Goal: Browse casually: Explore the website without a specific task or goal

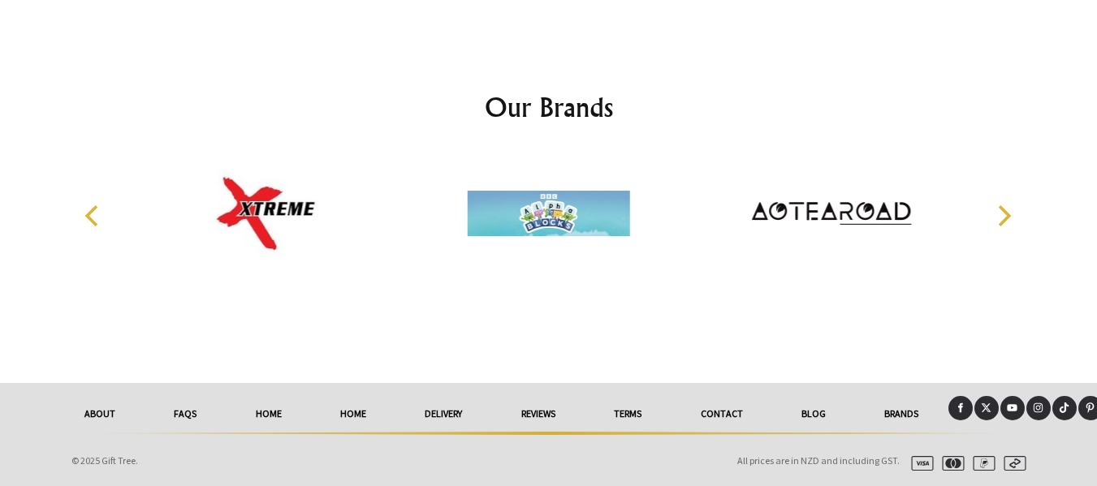
click at [1002, 210] on icon "Next" at bounding box center [1005, 215] width 13 height 21
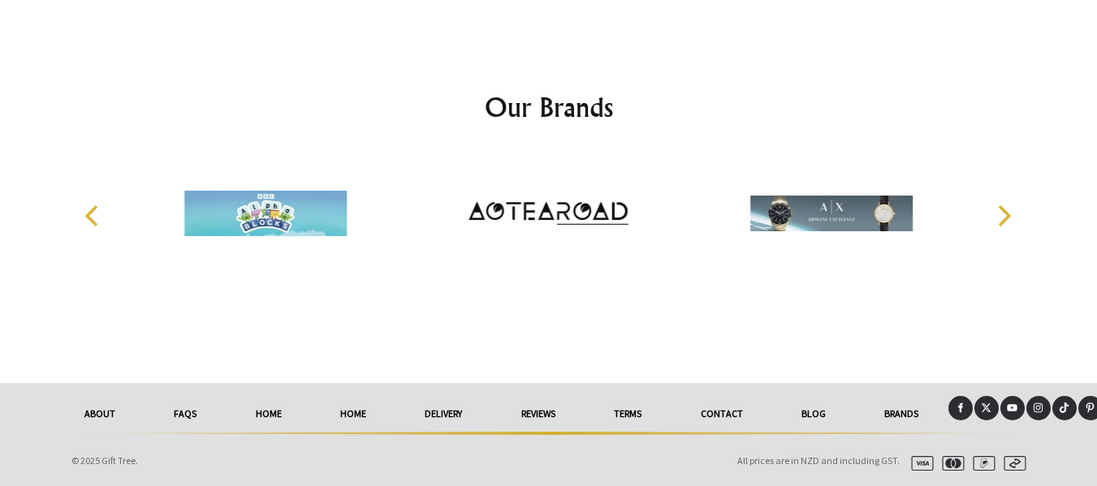
click at [1002, 210] on icon "Next" at bounding box center [1005, 215] width 13 height 21
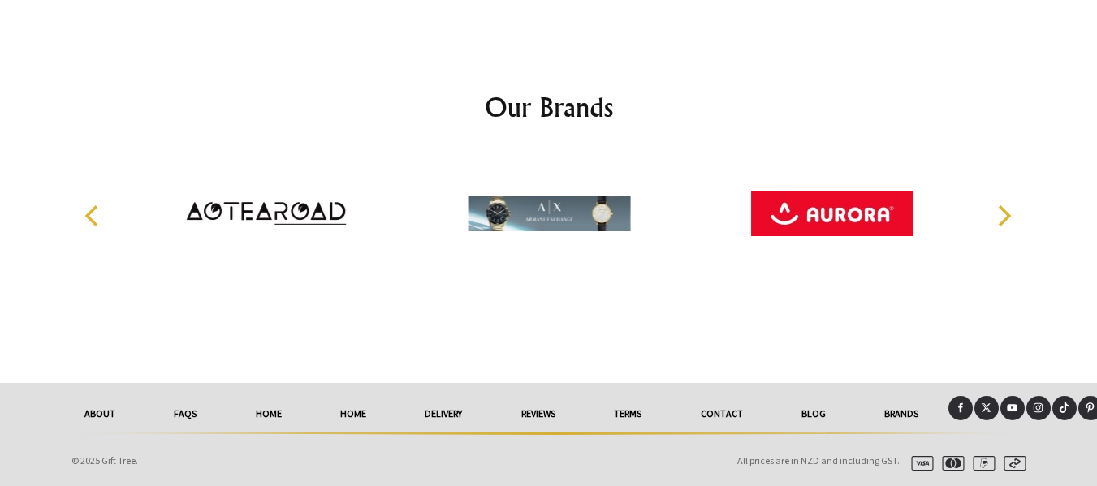
click at [1002, 210] on icon "Next" at bounding box center [1005, 215] width 13 height 21
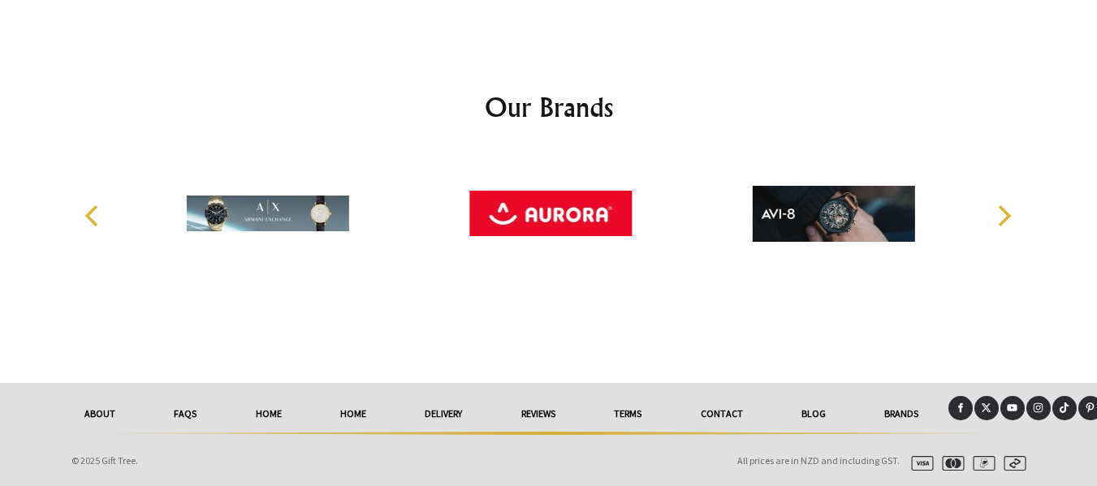
click at [1002, 210] on icon "Next" at bounding box center [1005, 215] width 13 height 21
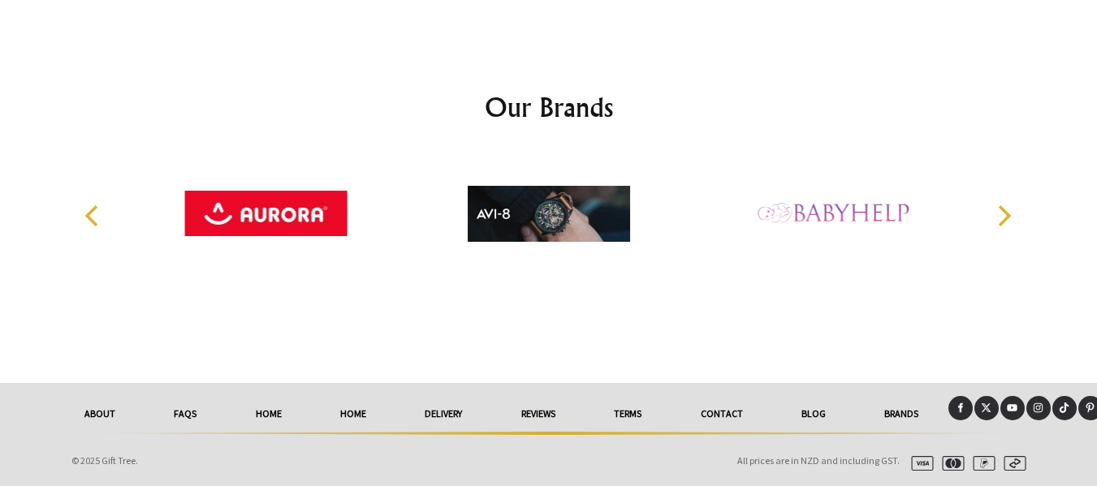
click at [1002, 209] on icon "Next" at bounding box center [1005, 215] width 13 height 21
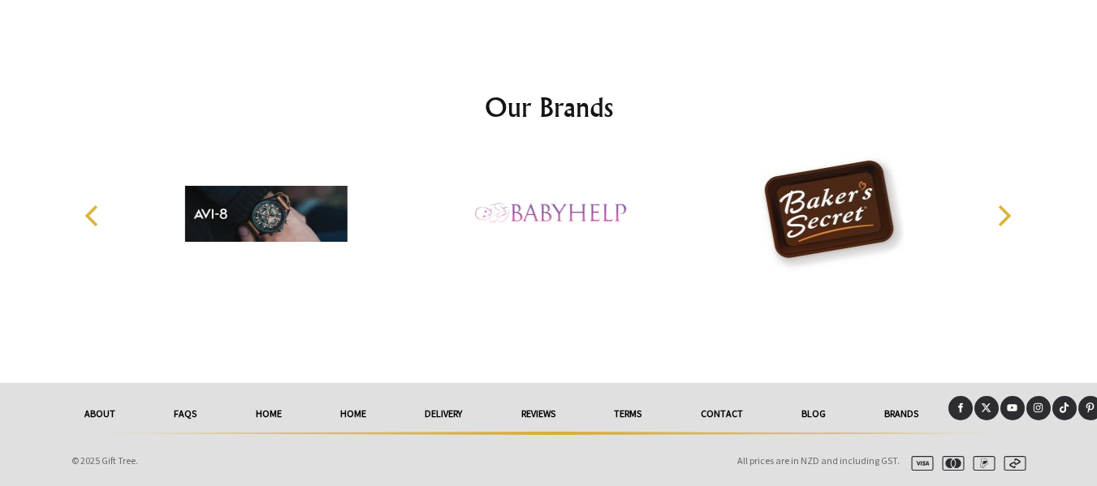
click at [1002, 209] on icon "Next" at bounding box center [1005, 215] width 13 height 21
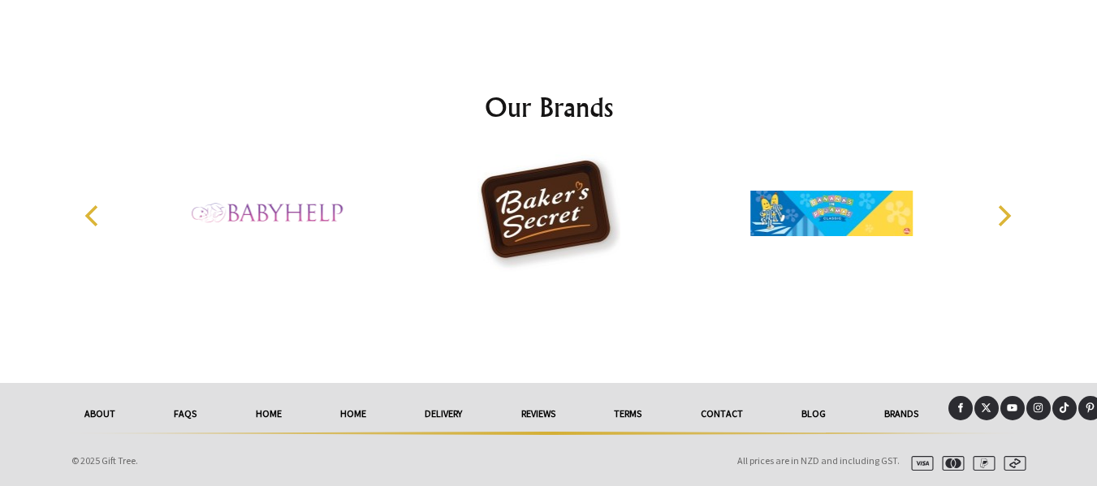
click at [1002, 209] on icon "Next" at bounding box center [1005, 215] width 13 height 21
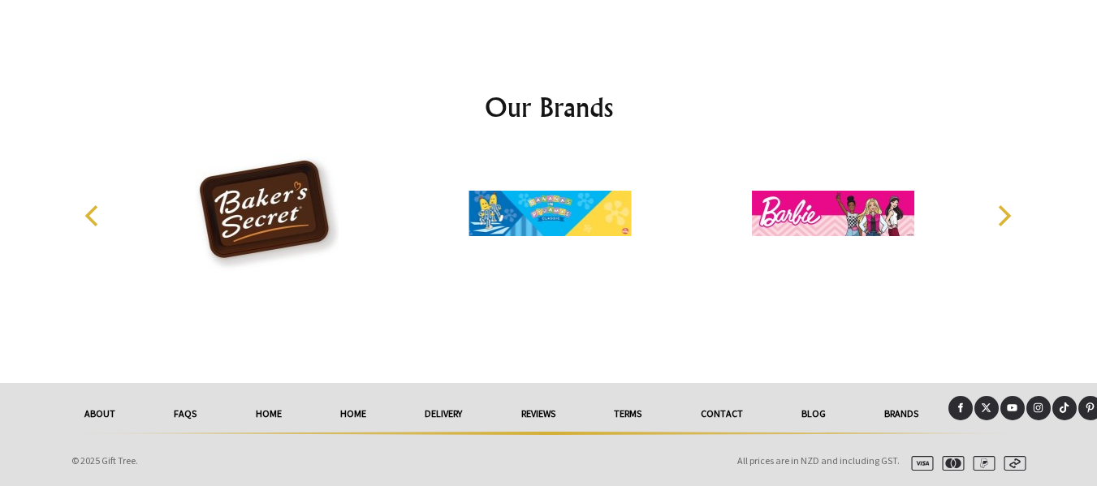
click at [1002, 209] on icon "Next" at bounding box center [1005, 215] width 13 height 21
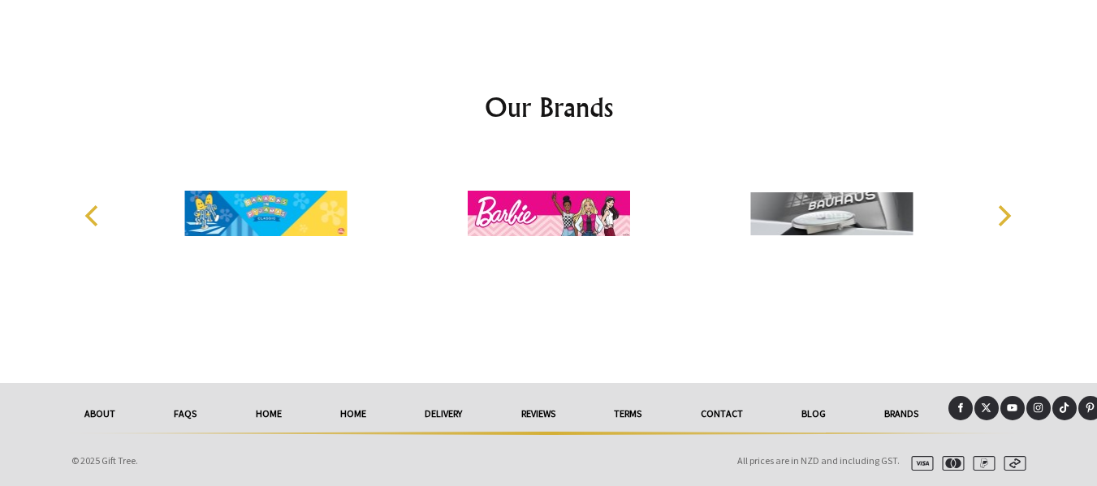
click at [1002, 207] on icon "Next" at bounding box center [1005, 215] width 13 height 21
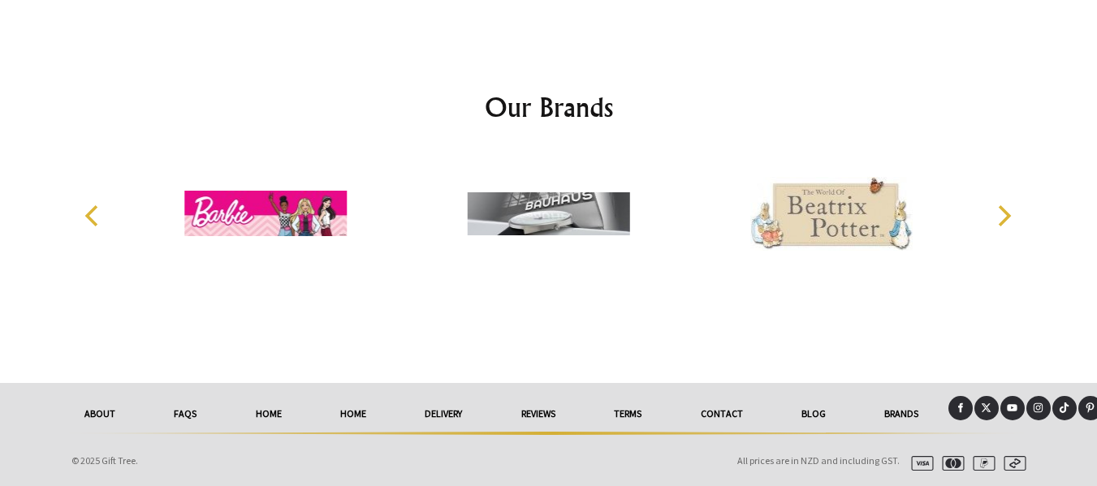
click at [1002, 207] on icon "Next" at bounding box center [1005, 215] width 13 height 21
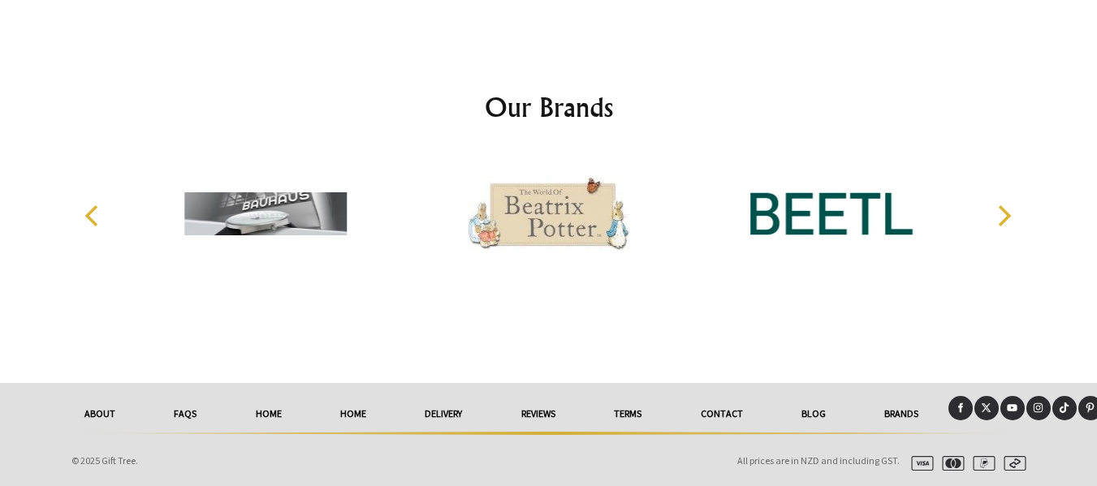
click at [1002, 207] on icon "Next" at bounding box center [1005, 215] width 13 height 21
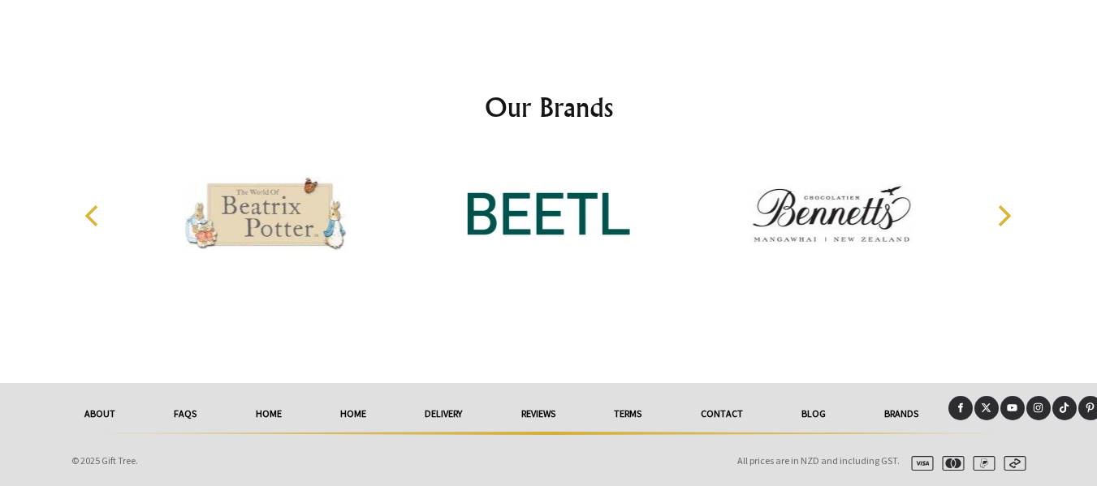
click at [1002, 207] on icon "Next" at bounding box center [1005, 215] width 13 height 21
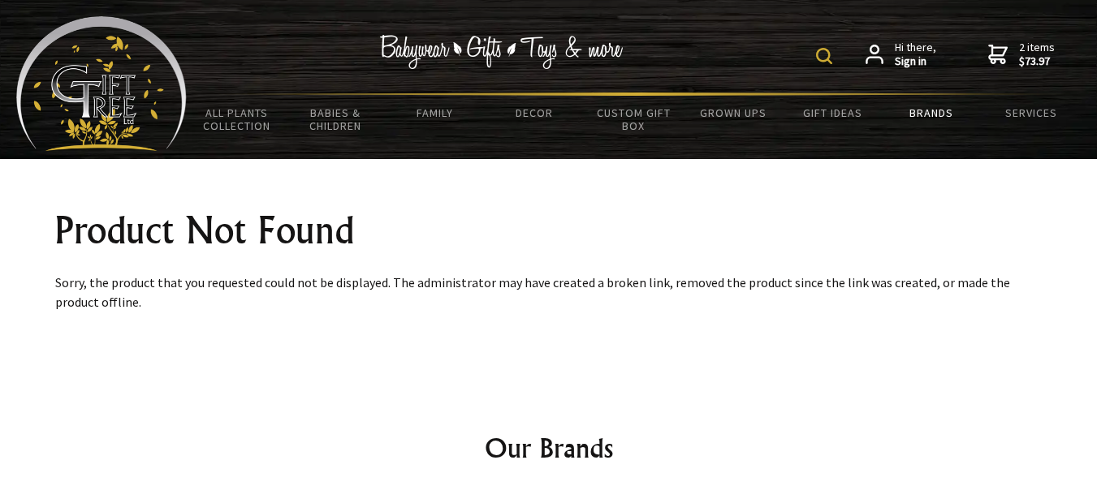
click at [935, 110] on link "Brands" at bounding box center [931, 113] width 99 height 34
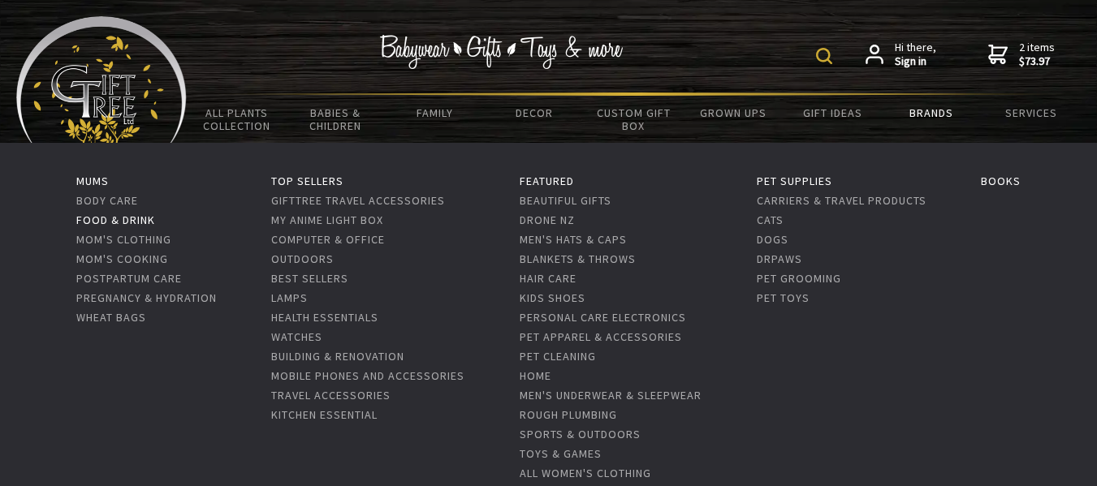
click at [100, 214] on link "Food & Drink" at bounding box center [115, 220] width 79 height 15
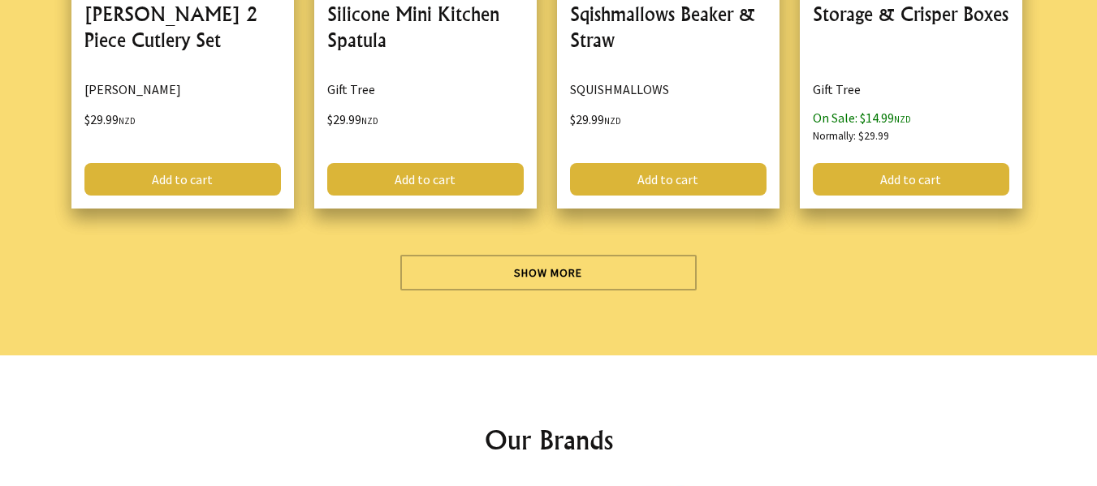
scroll to position [4872, 0]
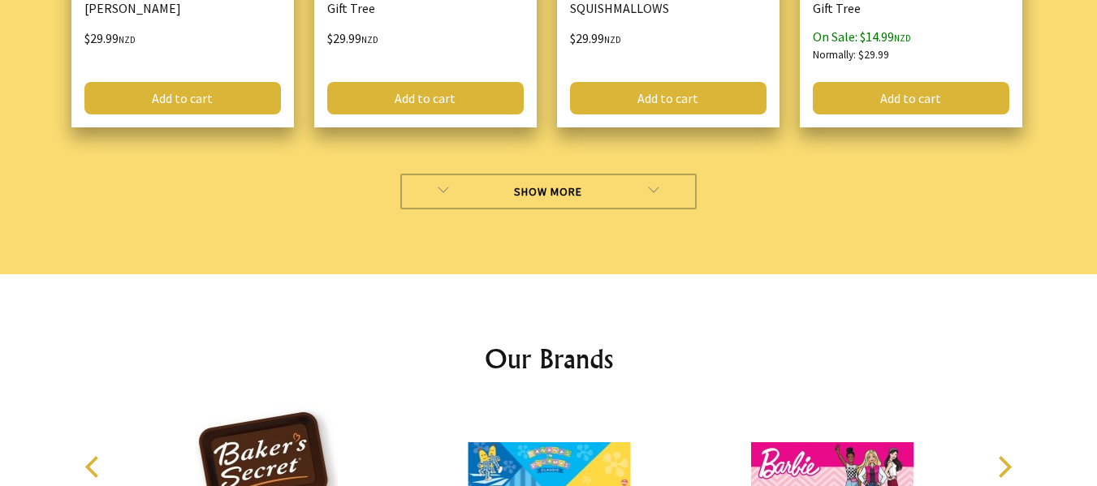
click at [563, 185] on link "Show More" at bounding box center [548, 192] width 296 height 36
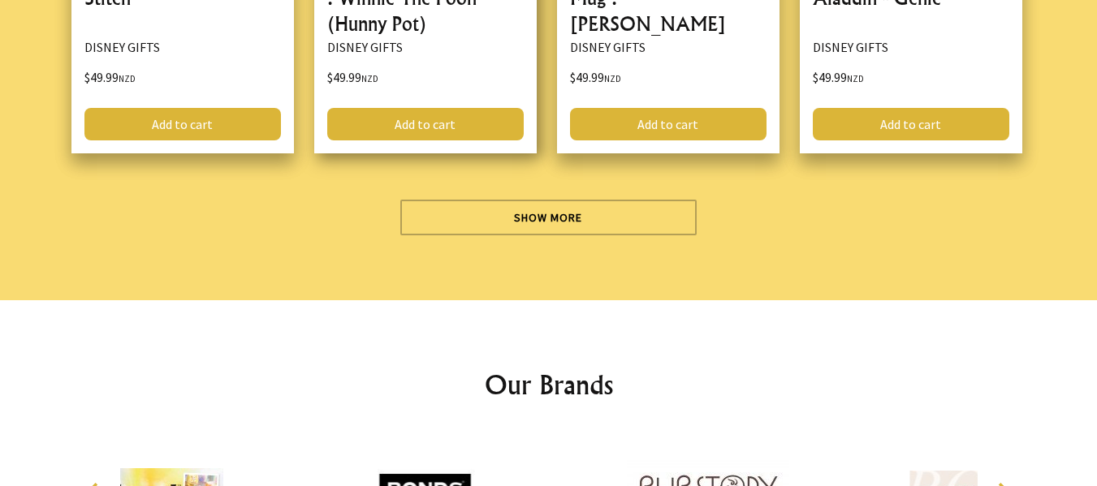
scroll to position [9664, 0]
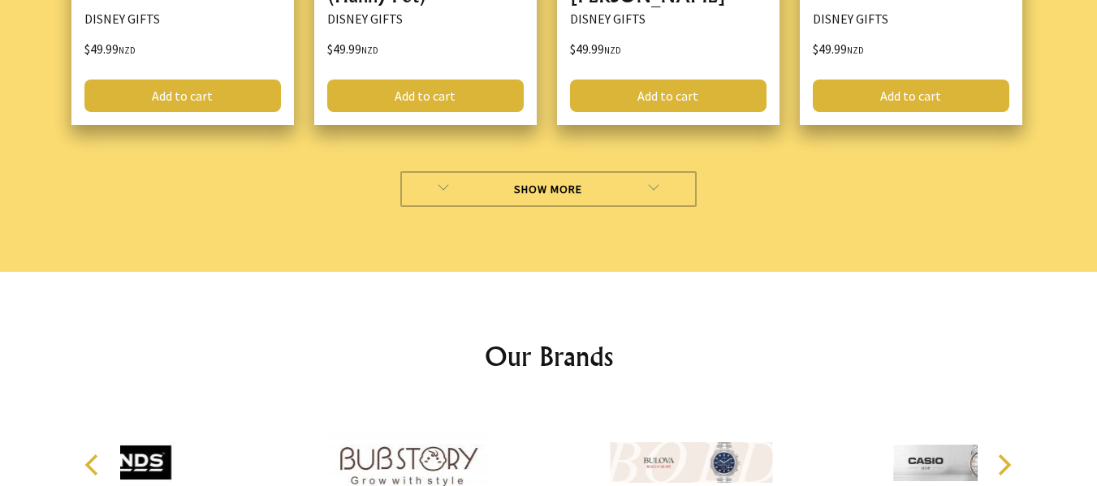
click at [553, 181] on link "Show More" at bounding box center [548, 189] width 296 height 36
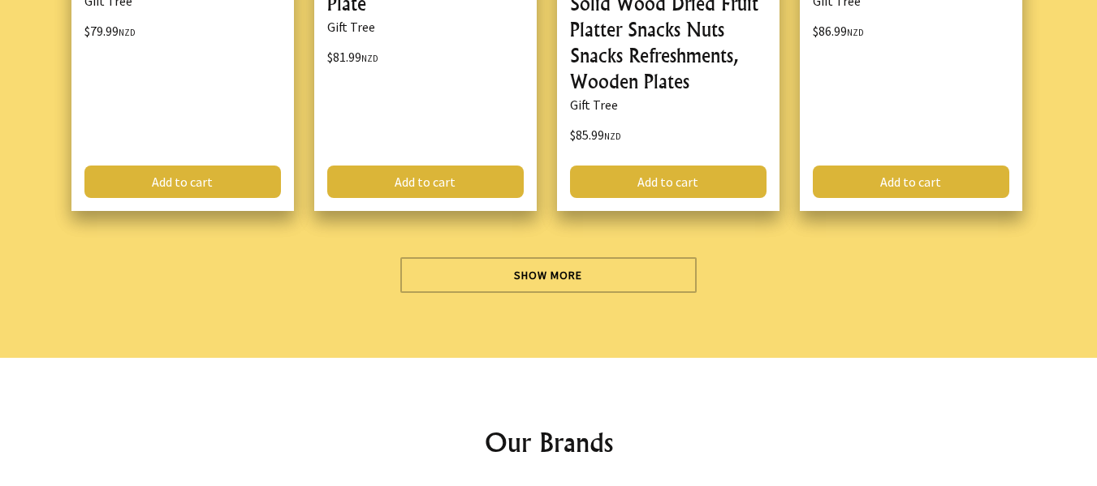
scroll to position [14698, 0]
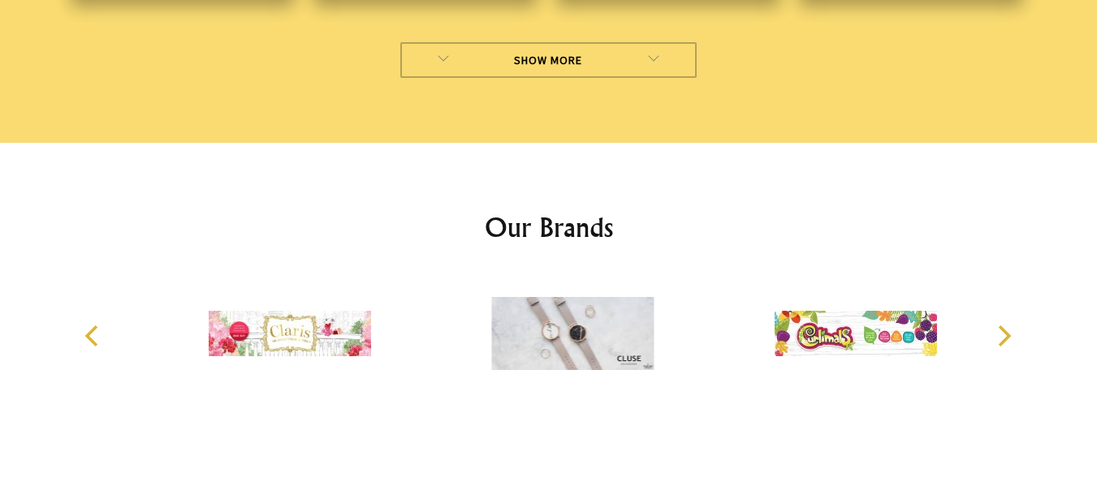
click at [550, 54] on link "Show More" at bounding box center [548, 60] width 296 height 36
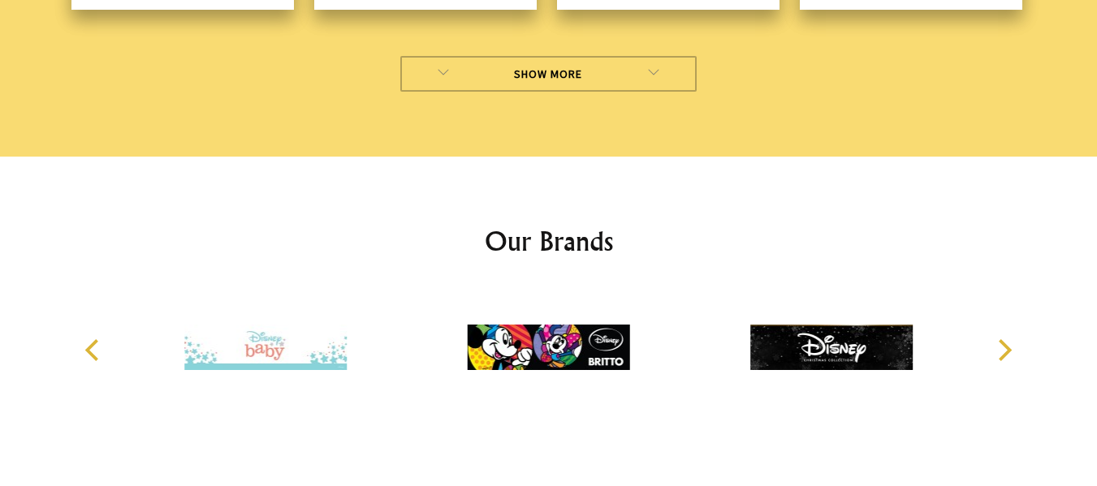
scroll to position [19477, 0]
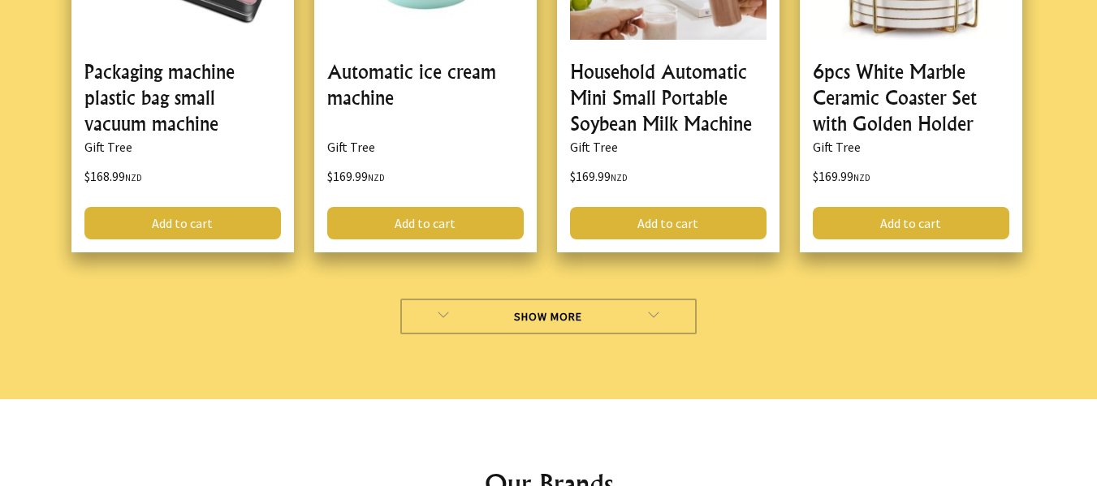
click at [560, 299] on link "Show More" at bounding box center [548, 317] width 296 height 36
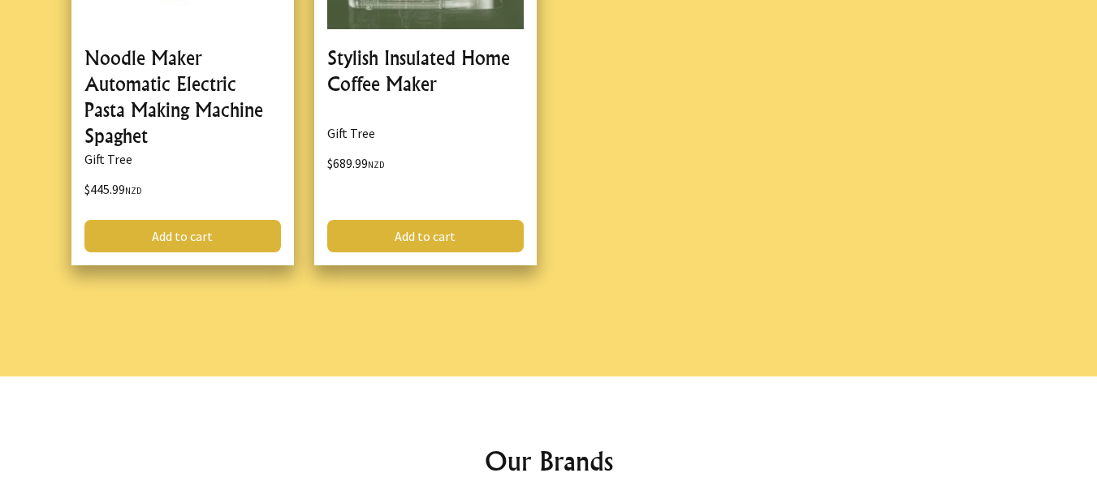
scroll to position [22320, 0]
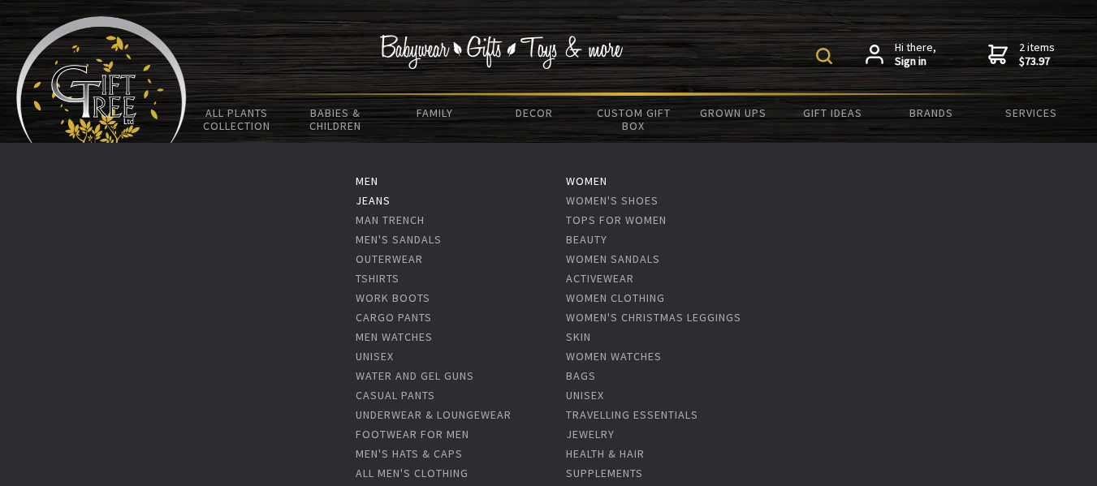
click at [366, 197] on link "Jeans" at bounding box center [373, 200] width 35 height 15
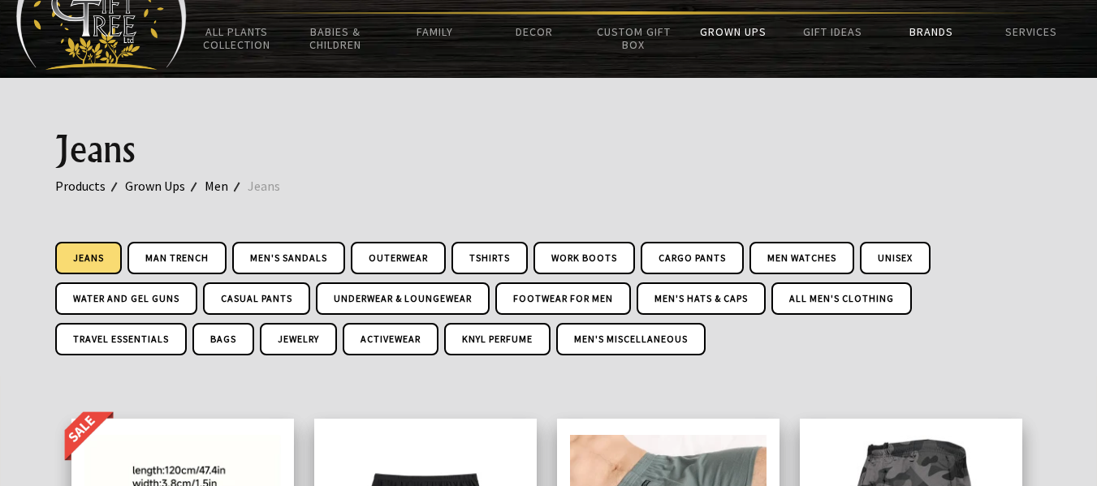
click at [930, 28] on link "Brands" at bounding box center [931, 32] width 99 height 34
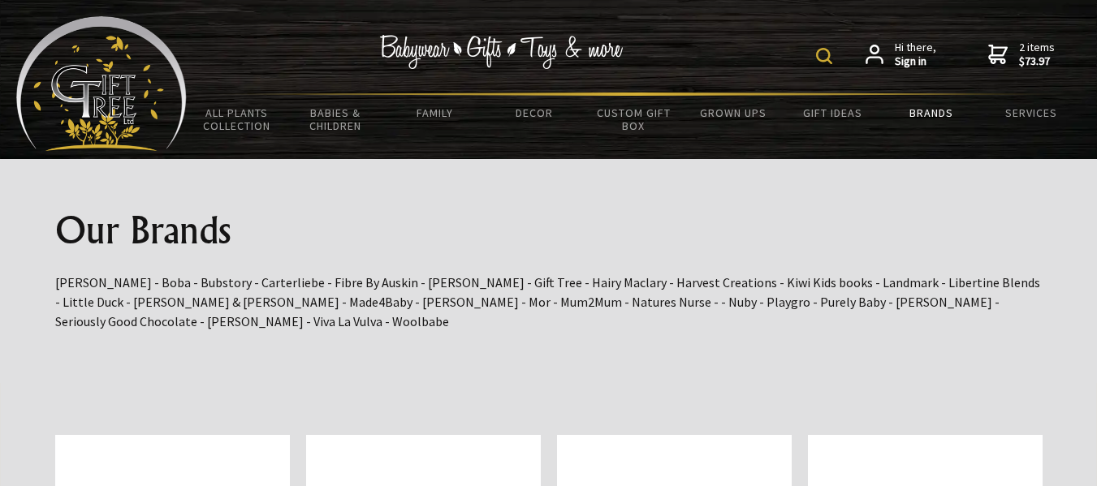
click at [1039, 45] on span "2 items $73.97" at bounding box center [1037, 54] width 36 height 29
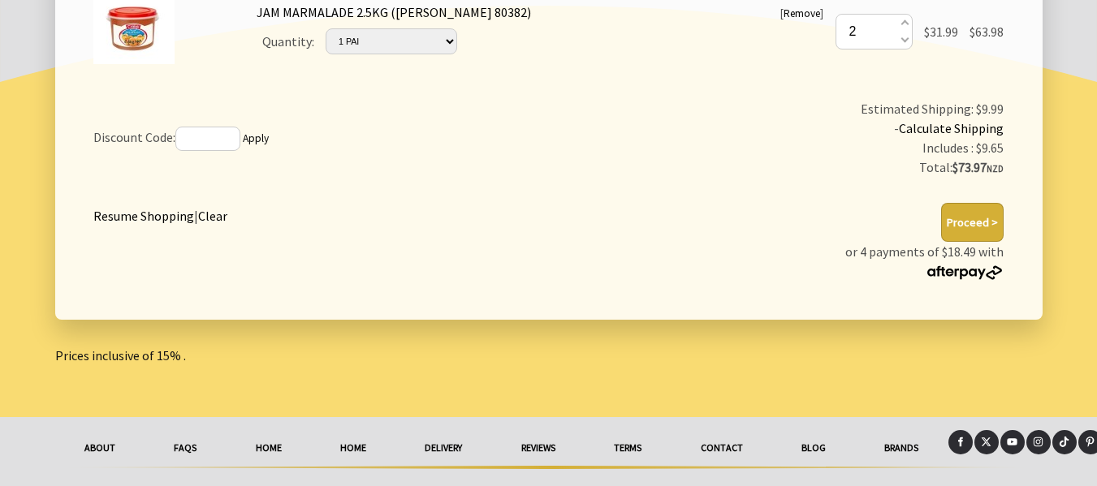
scroll to position [325, 0]
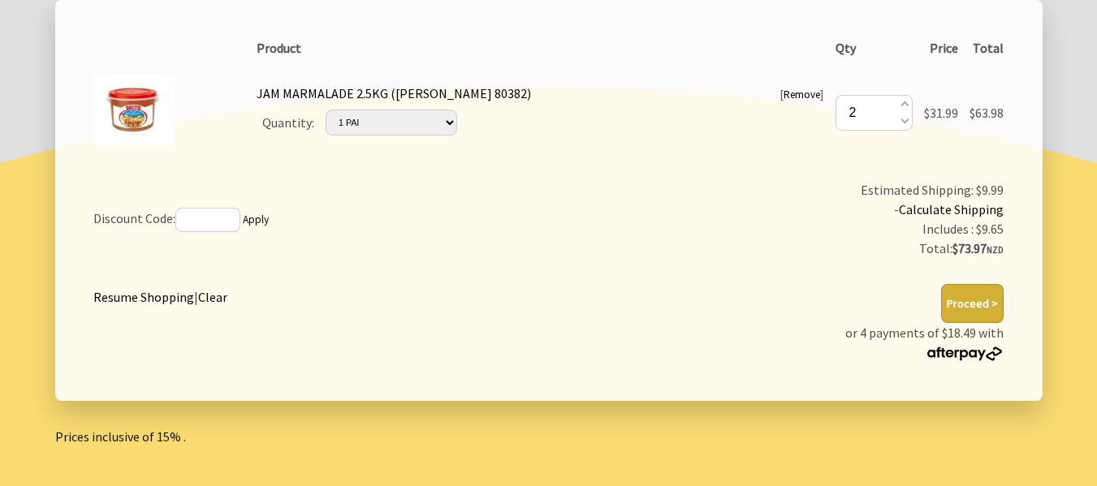
click at [210, 293] on link "Clear" at bounding box center [212, 297] width 29 height 16
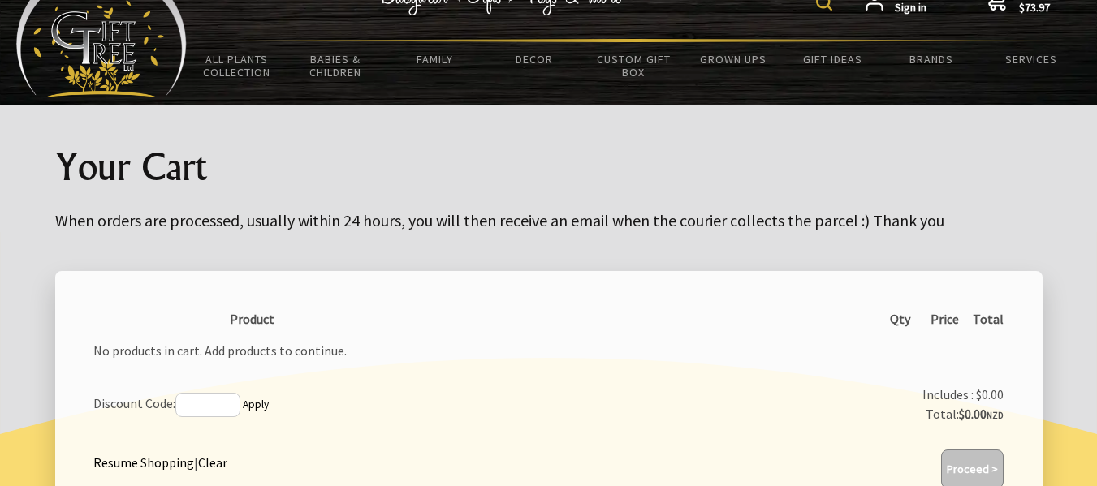
scroll to position [0, 0]
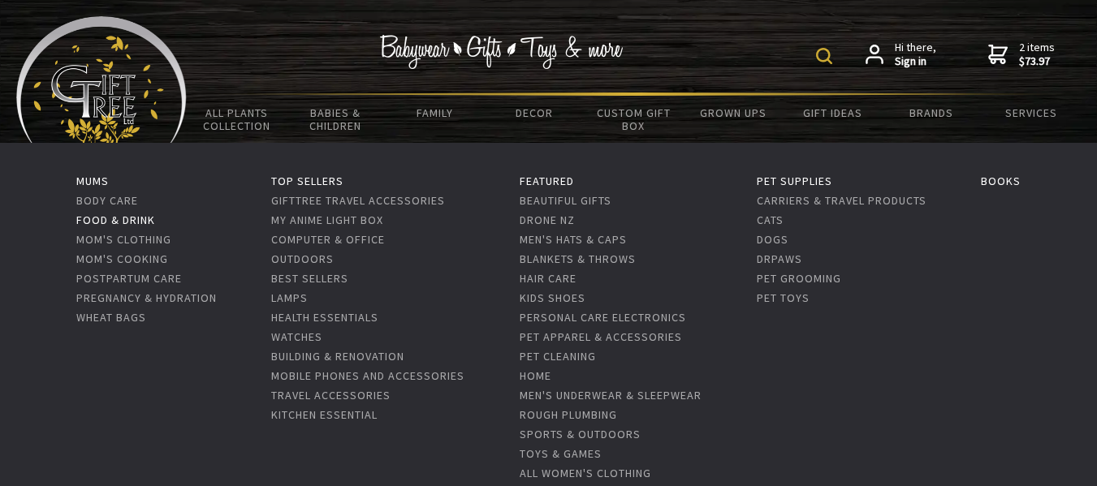
click at [112, 214] on link "Food & Drink" at bounding box center [115, 220] width 79 height 15
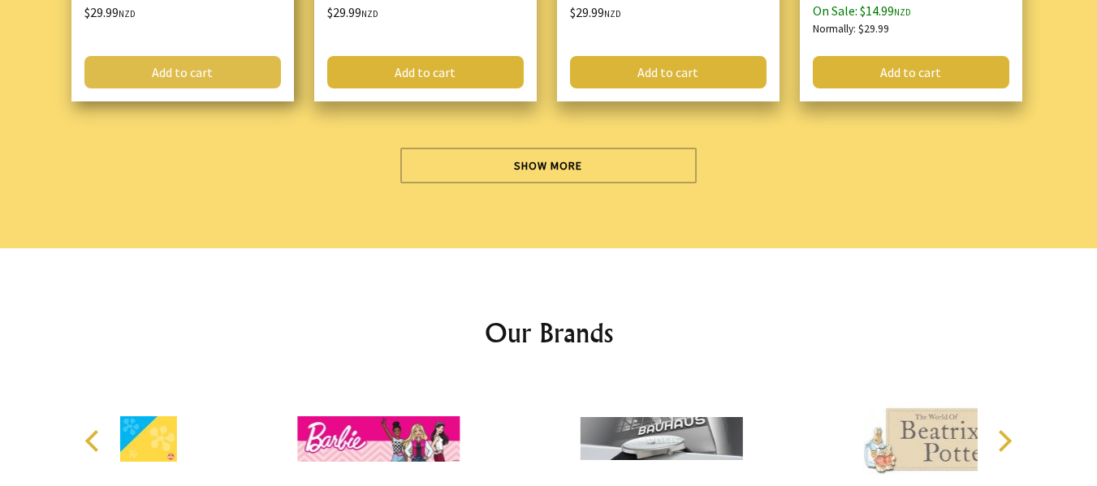
scroll to position [4872, 0]
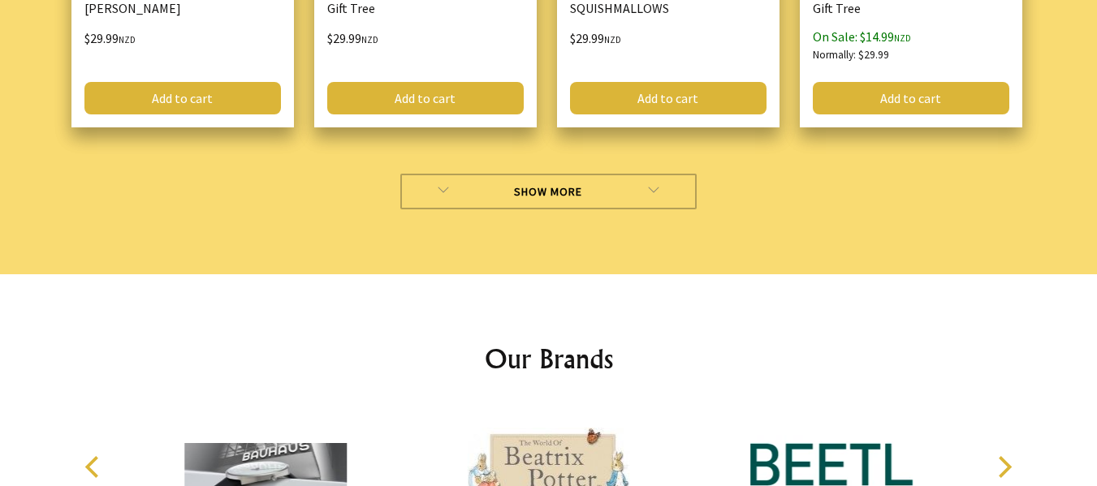
click at [557, 190] on link "Show More" at bounding box center [548, 192] width 296 height 36
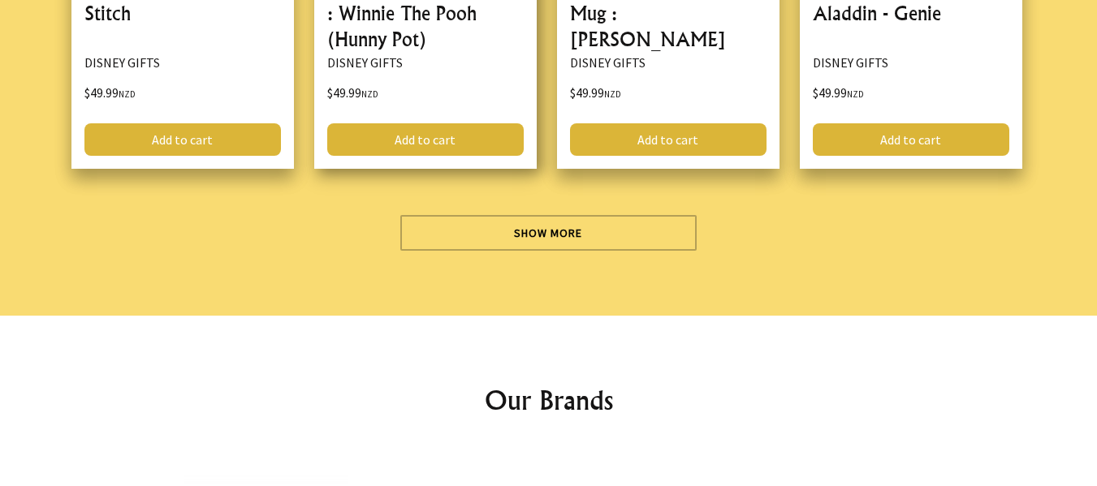
scroll to position [9582, 0]
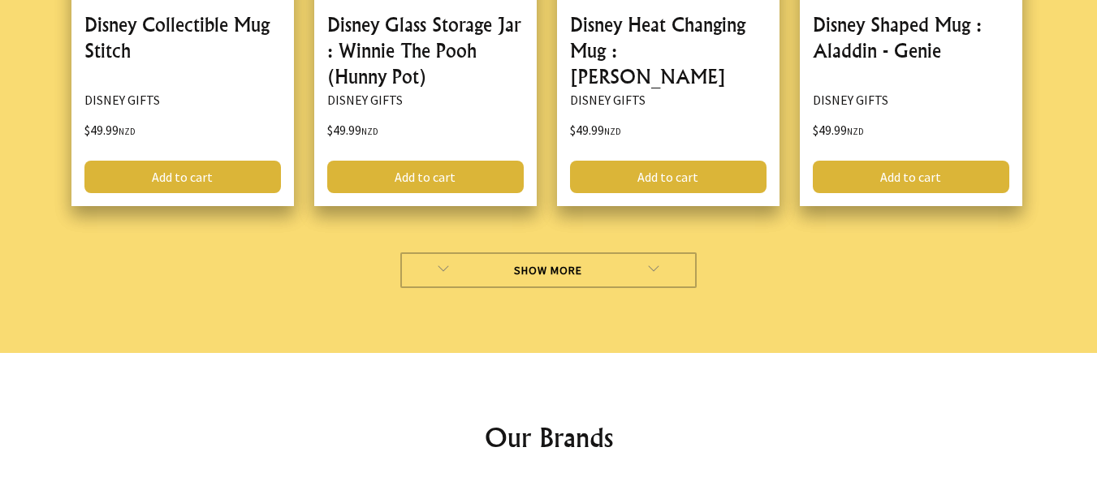
click at [562, 264] on link "Show More" at bounding box center [548, 271] width 296 height 36
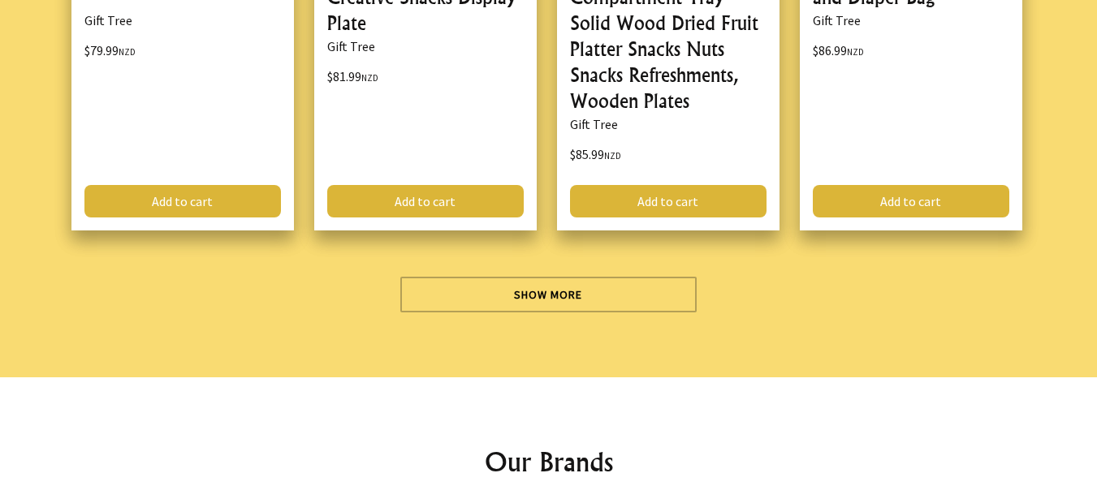
scroll to position [14617, 0]
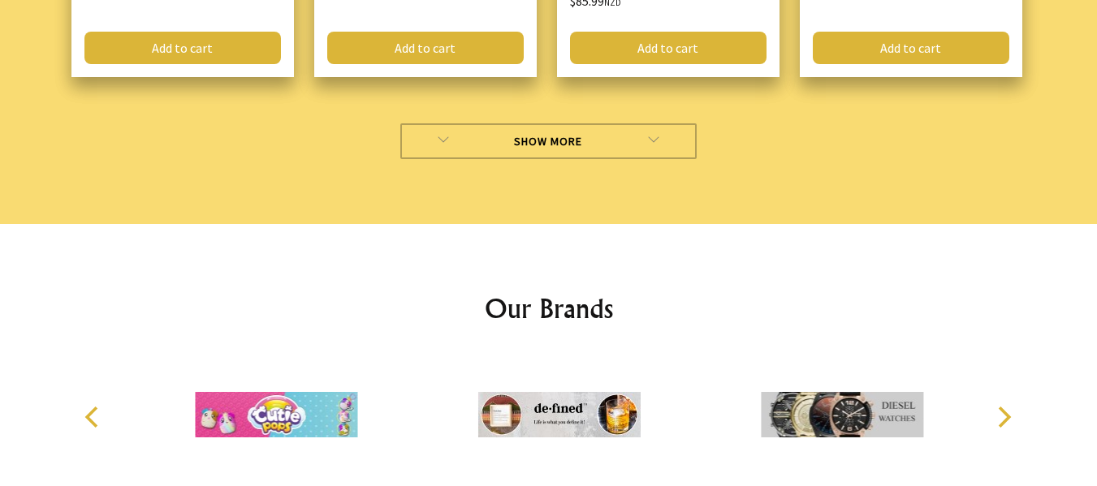
click at [555, 134] on link "Show More" at bounding box center [548, 141] width 296 height 36
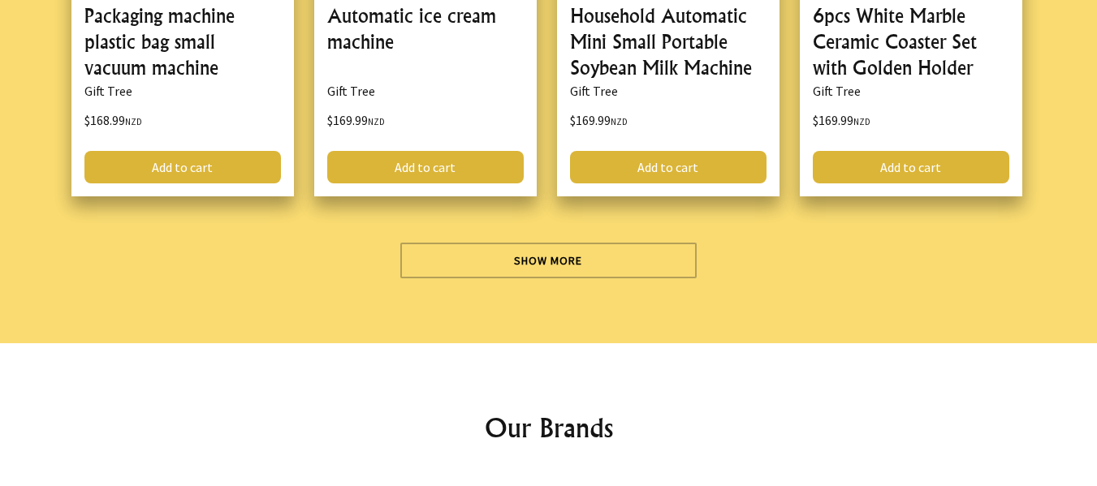
scroll to position [19477, 0]
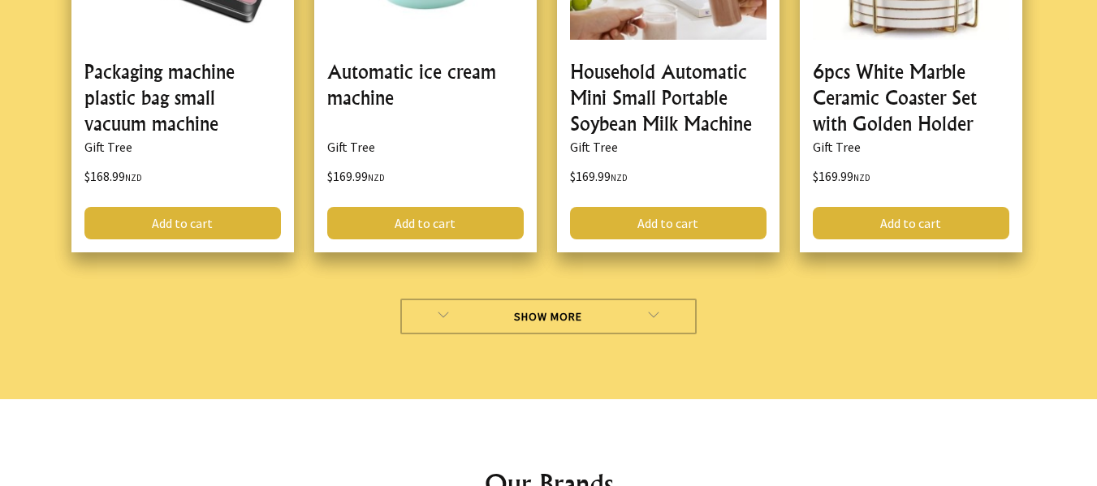
click at [555, 299] on link "Show More" at bounding box center [548, 317] width 296 height 36
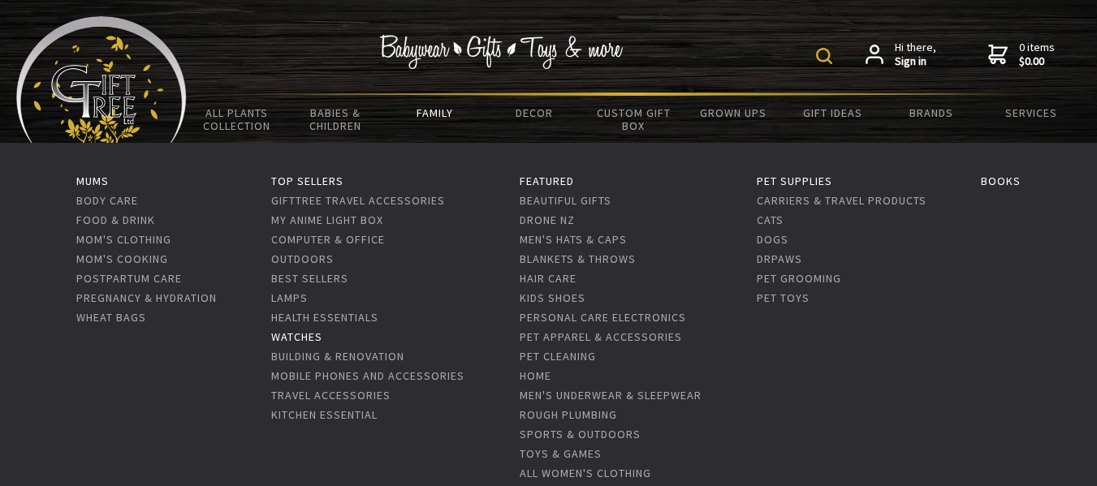
click at [293, 331] on link "Watches" at bounding box center [296, 337] width 51 height 15
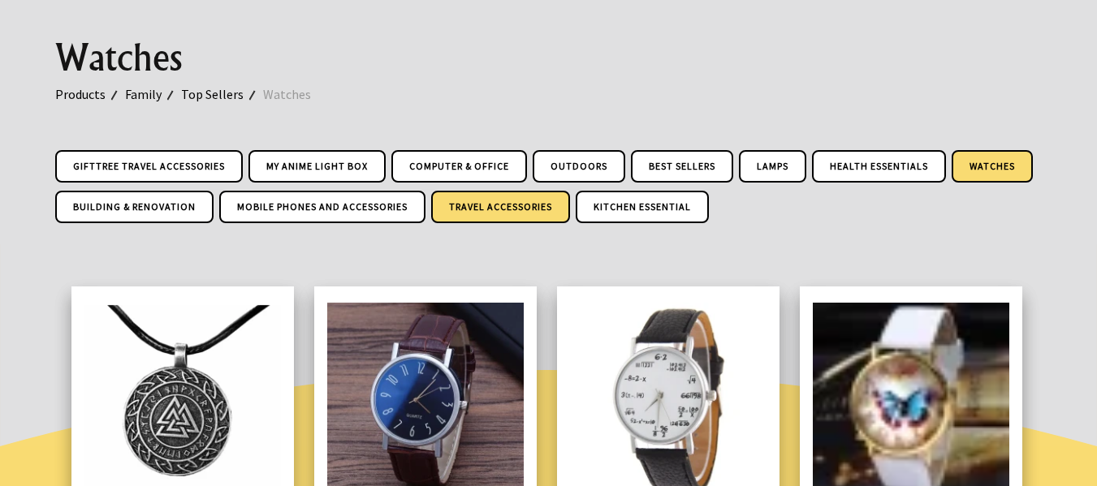
scroll to position [162, 0]
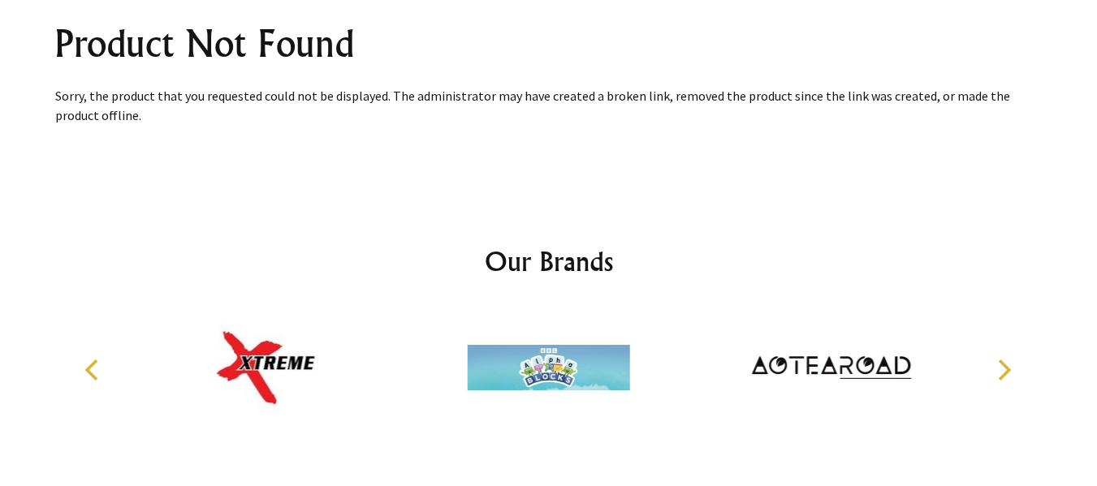
scroll to position [81, 0]
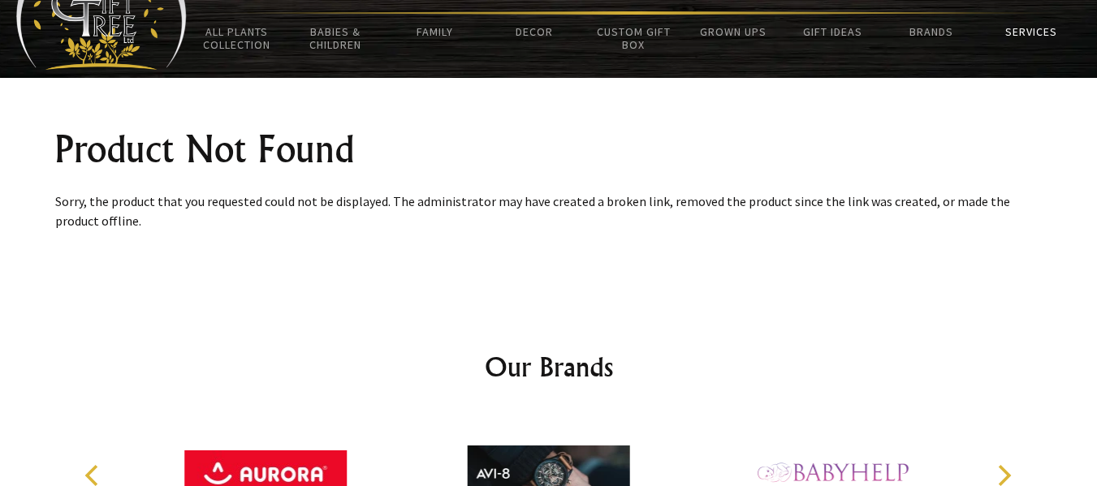
click at [1029, 28] on link "Services" at bounding box center [1031, 32] width 99 height 34
